Goal: Entertainment & Leisure: Consume media (video, audio)

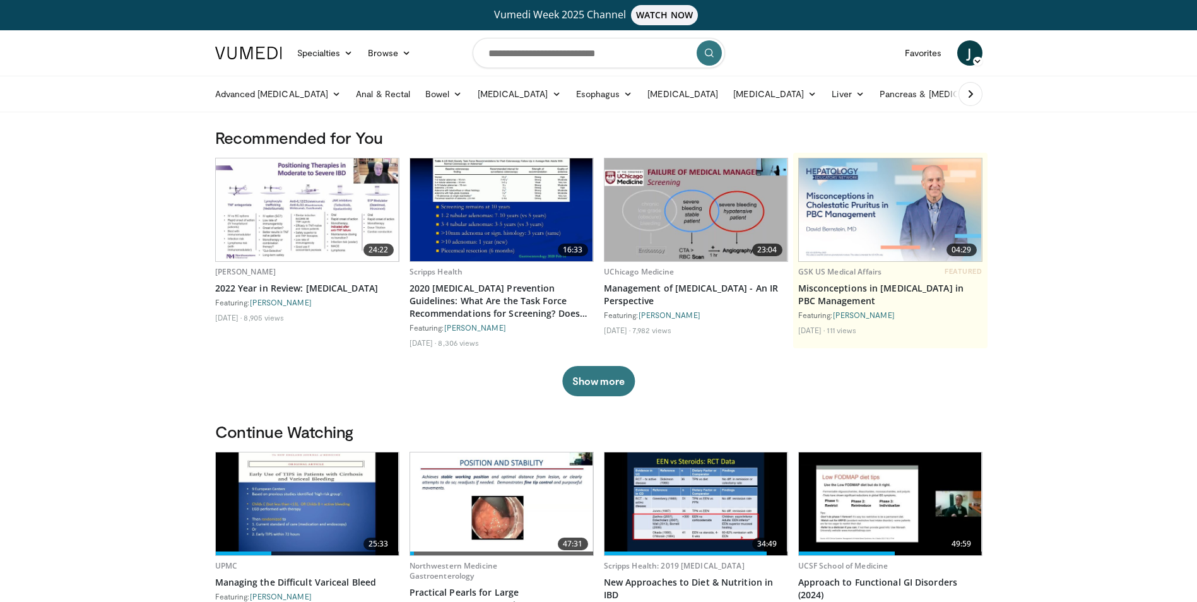
click at [697, 198] on img at bounding box center [695, 209] width 183 height 103
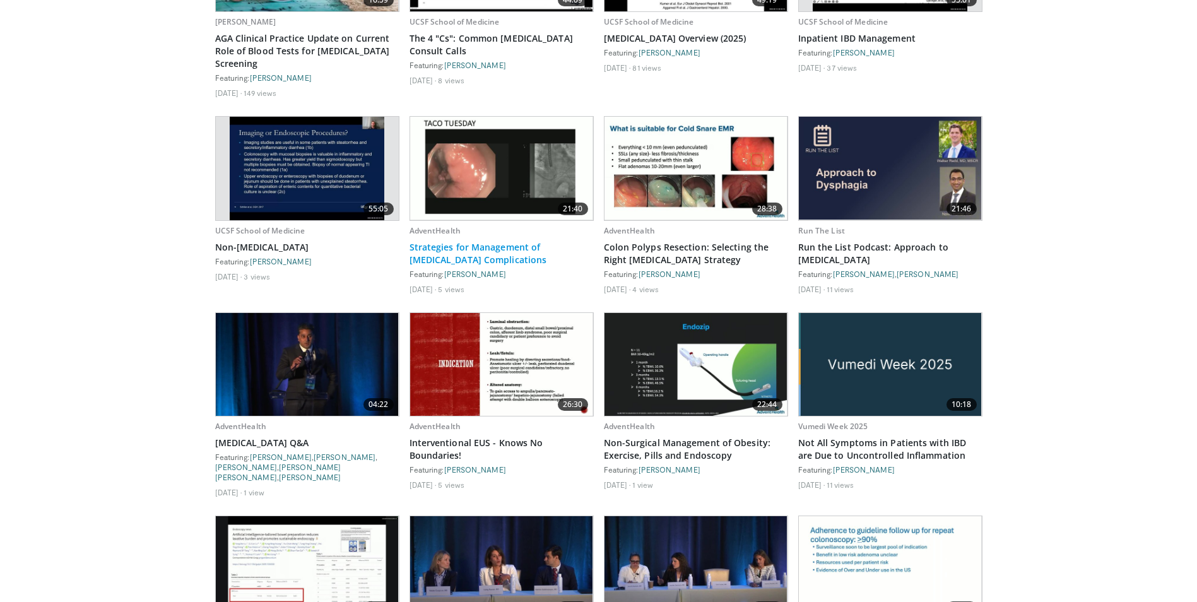
scroll to position [883, 0]
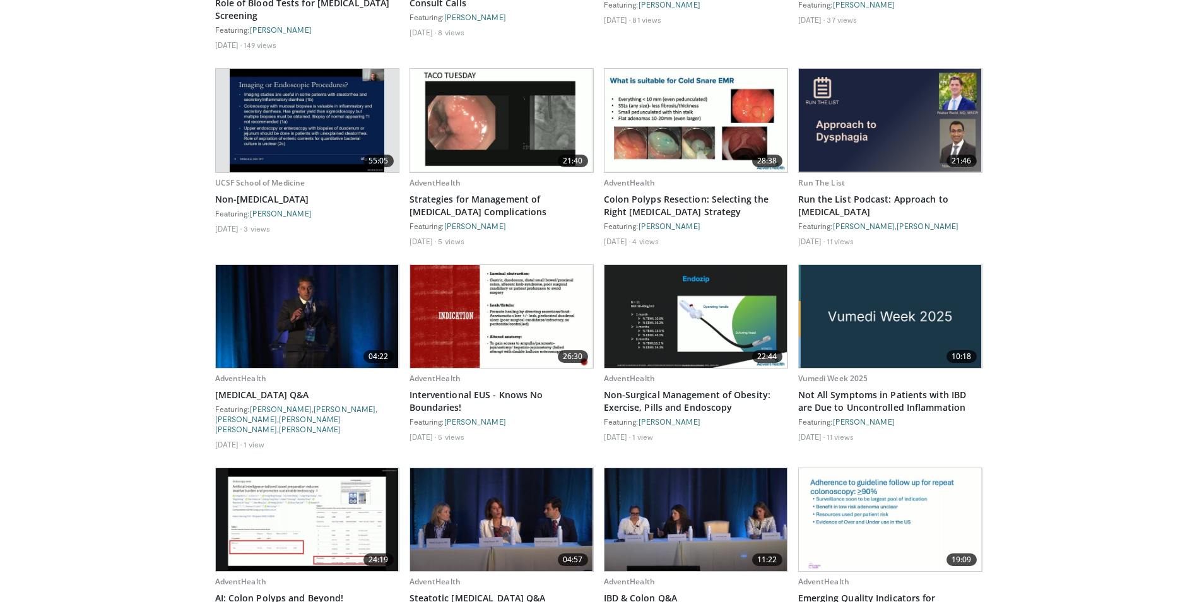
click at [647, 146] on img at bounding box center [695, 120] width 183 height 103
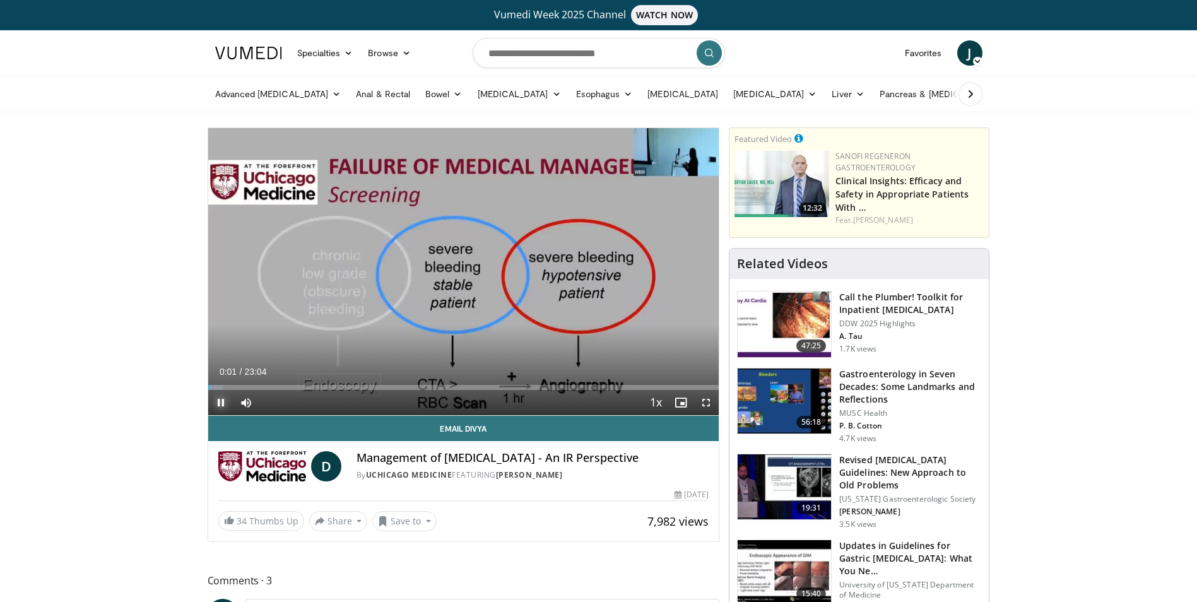
click at [213, 397] on span "Video Player" at bounding box center [220, 402] width 25 height 25
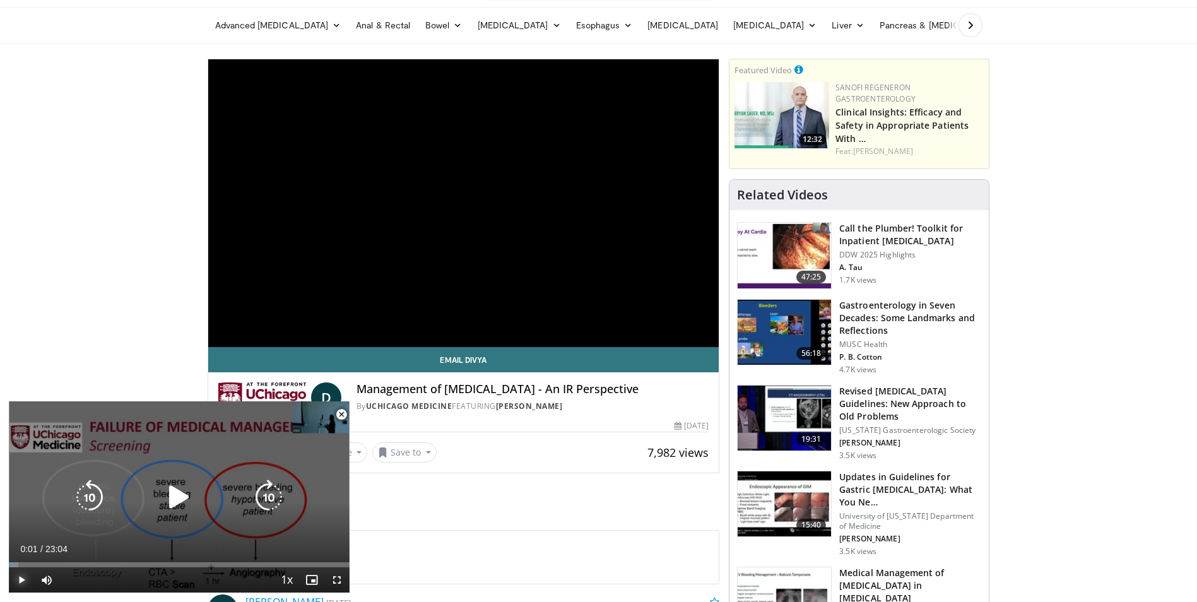
scroll to position [442, 0]
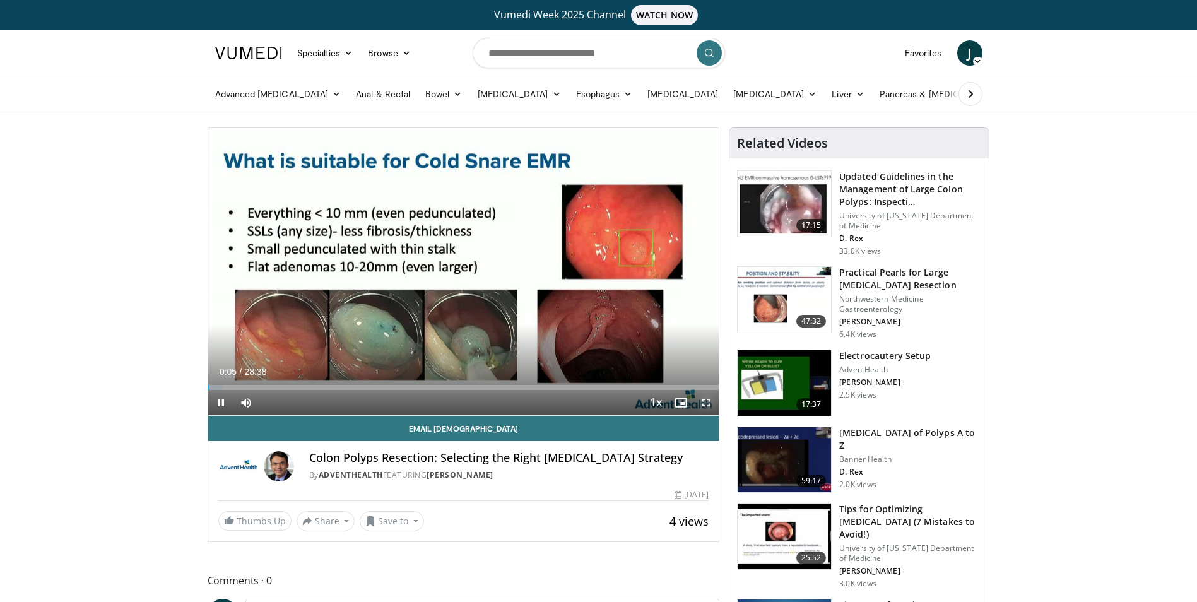
click at [709, 399] on span "Video Player" at bounding box center [705, 402] width 25 height 25
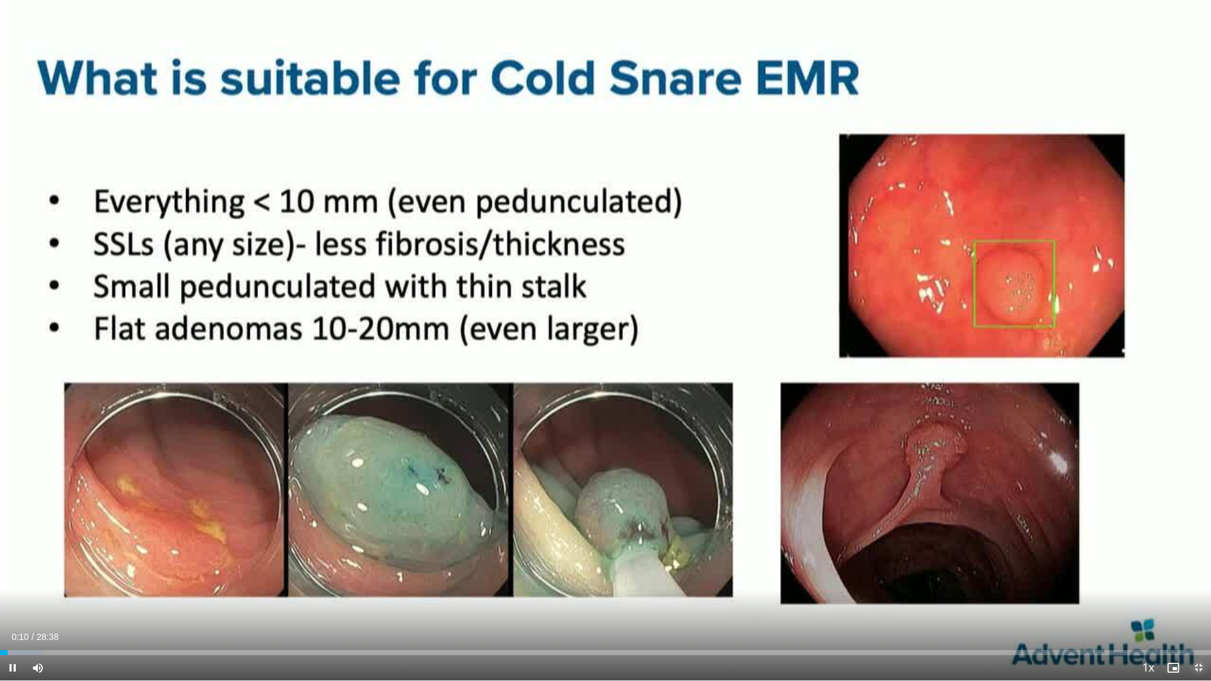
click at [1206, 601] on span "Video Player" at bounding box center [1198, 668] width 25 height 25
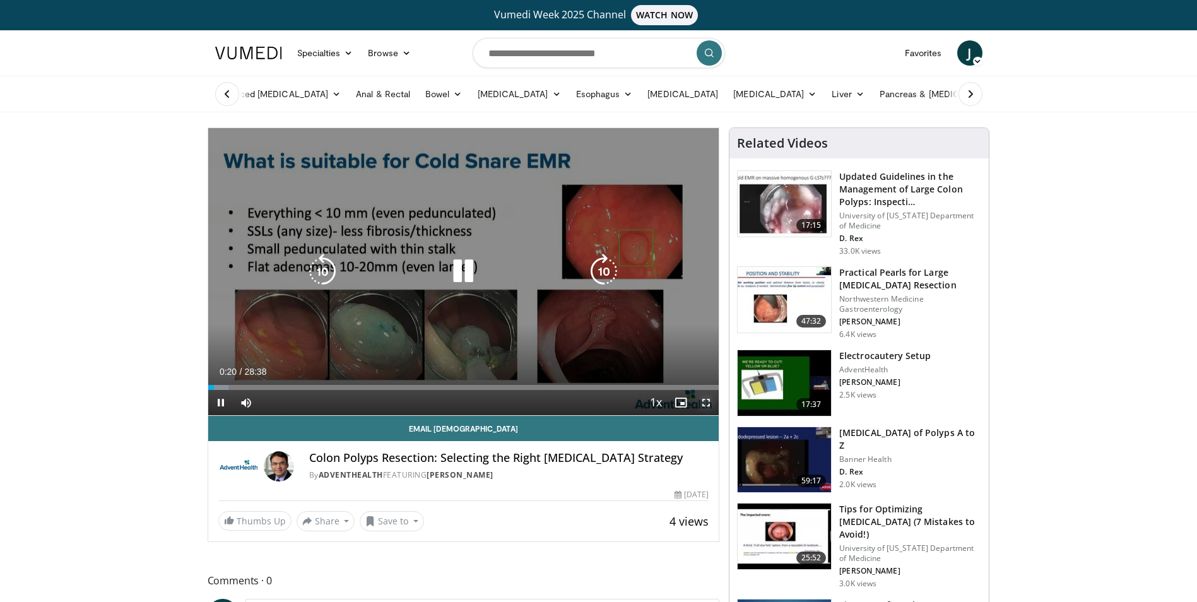
drag, startPoint x: 708, startPoint y: 401, endPoint x: 710, endPoint y: 448, distance: 46.8
click at [708, 401] on span "Video Player" at bounding box center [705, 402] width 25 height 25
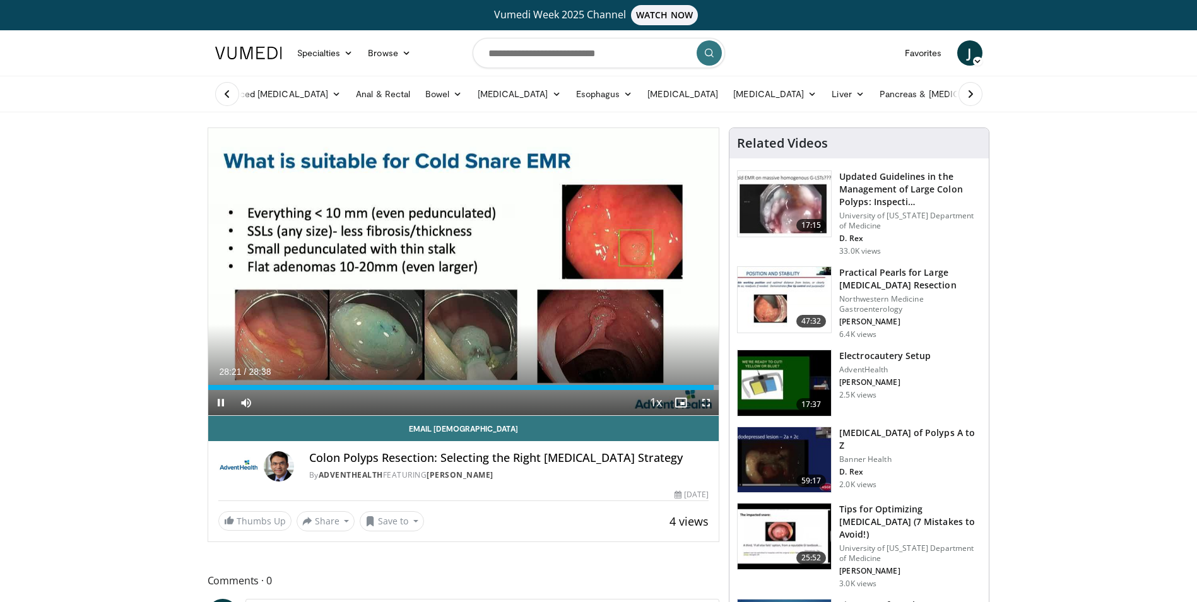
click at [467, 273] on div "10 seconds Tap to unmute" at bounding box center [463, 271] width 511 height 287
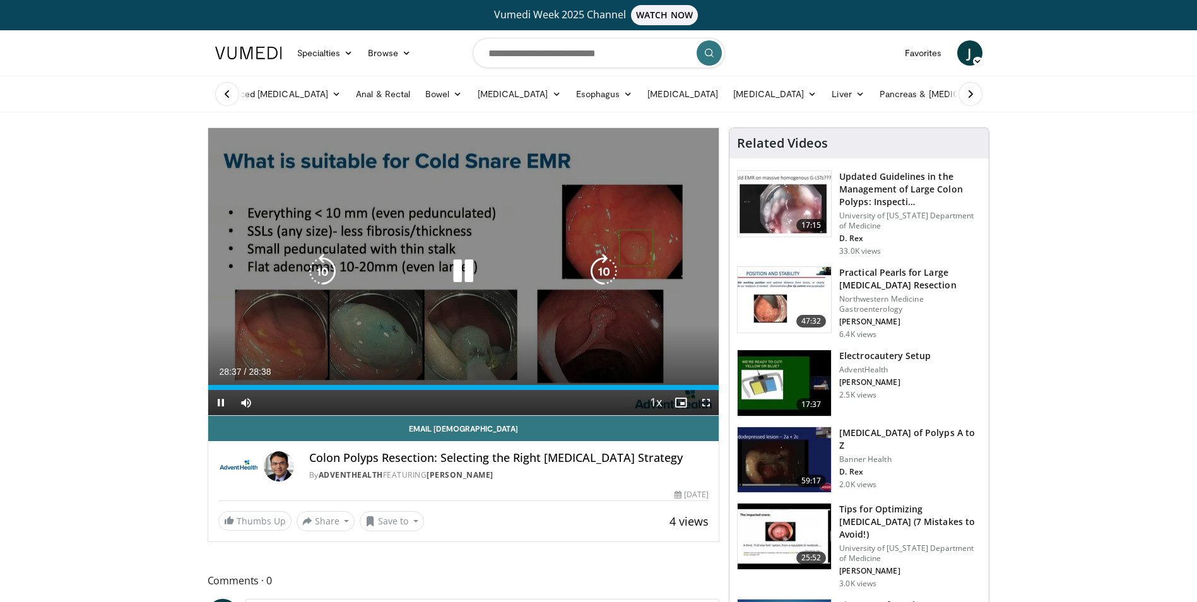
click at [468, 264] on icon "Video Player" at bounding box center [462, 271] width 35 height 35
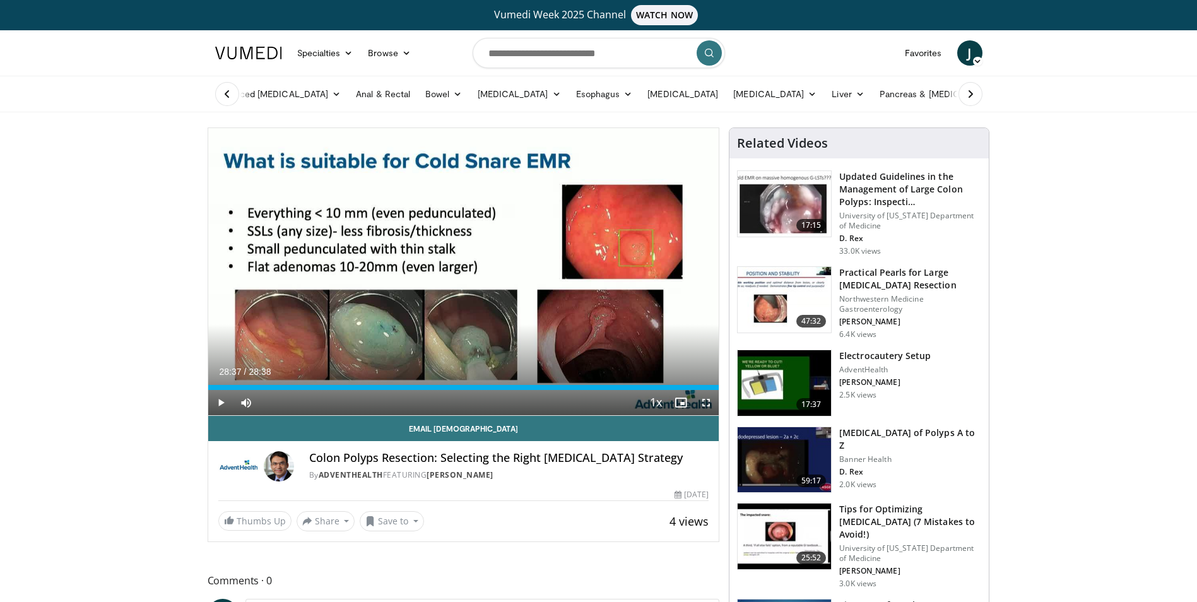
click at [982, 59] on icon at bounding box center [977, 61] width 9 height 9
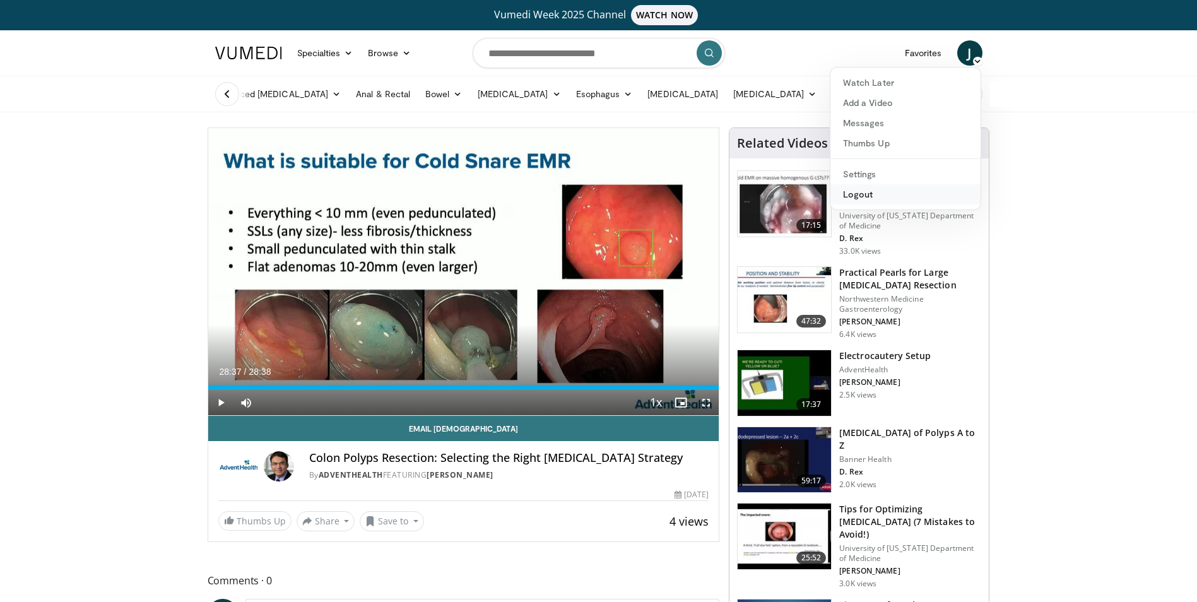
click at [857, 195] on link "Logout" at bounding box center [905, 194] width 150 height 20
